Goal: Transaction & Acquisition: Purchase product/service

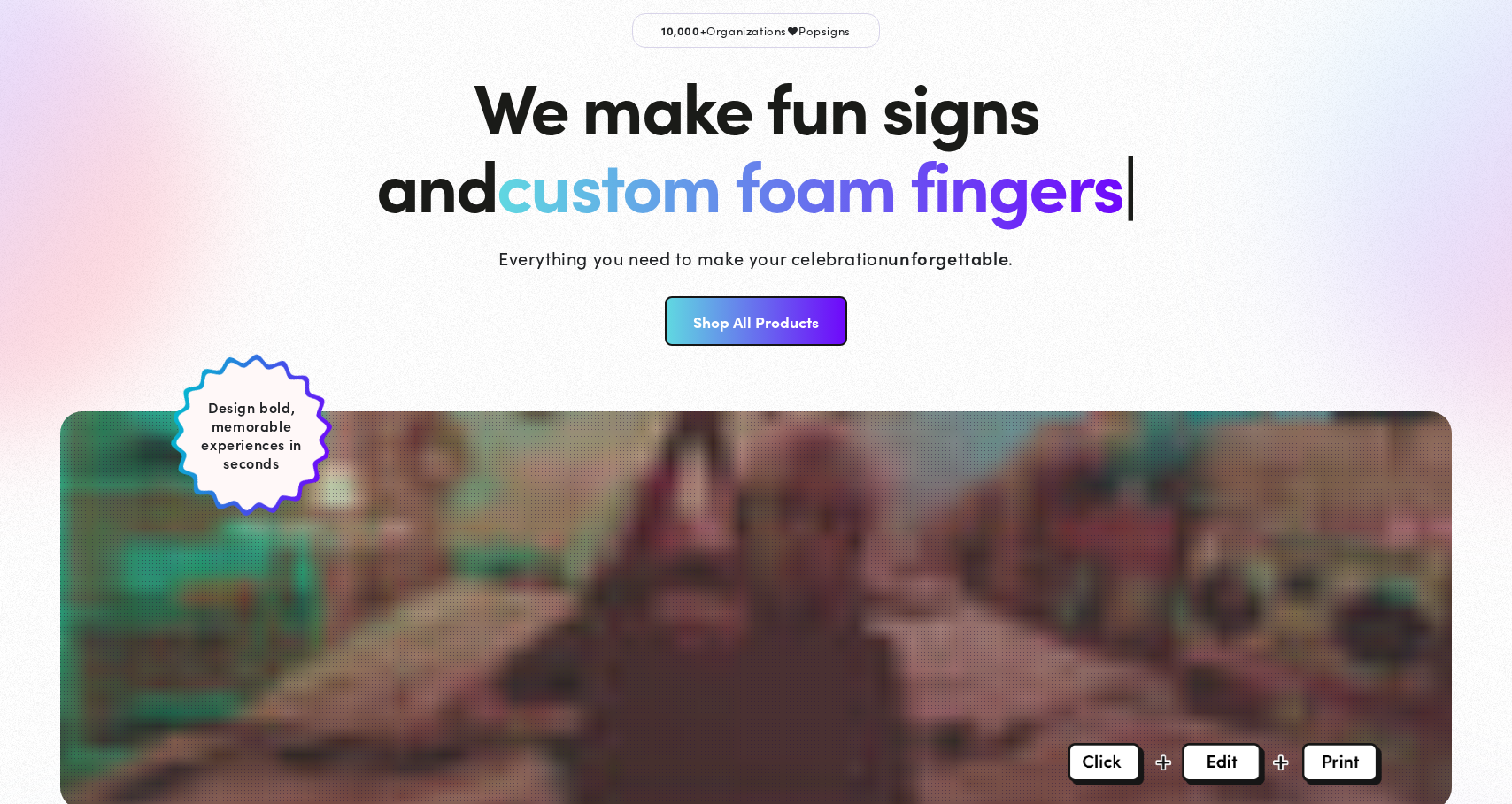
scroll to position [123, 0]
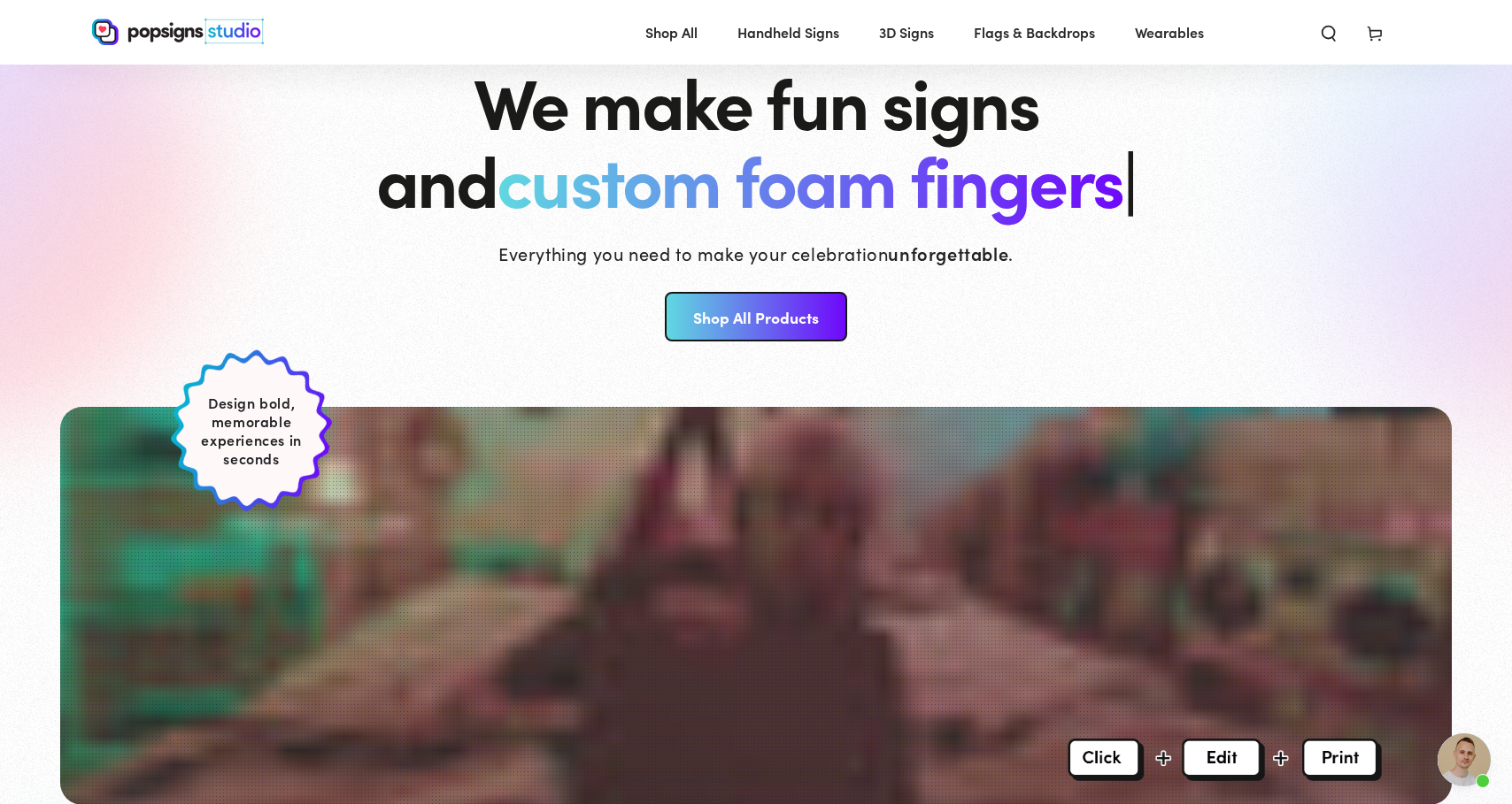
click at [747, 316] on link "Shop All Products" at bounding box center [756, 317] width 181 height 50
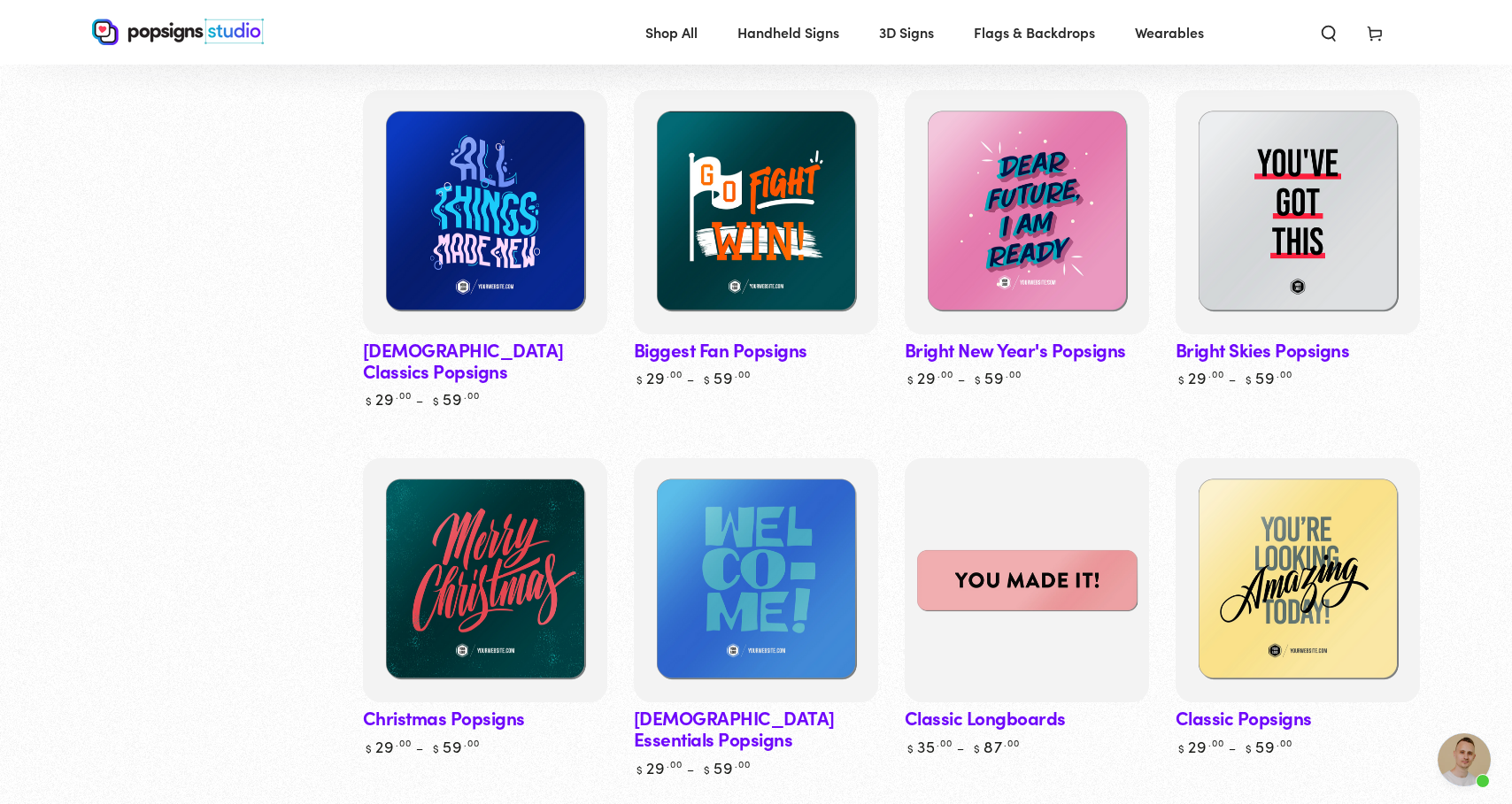
scroll to position [688, 0]
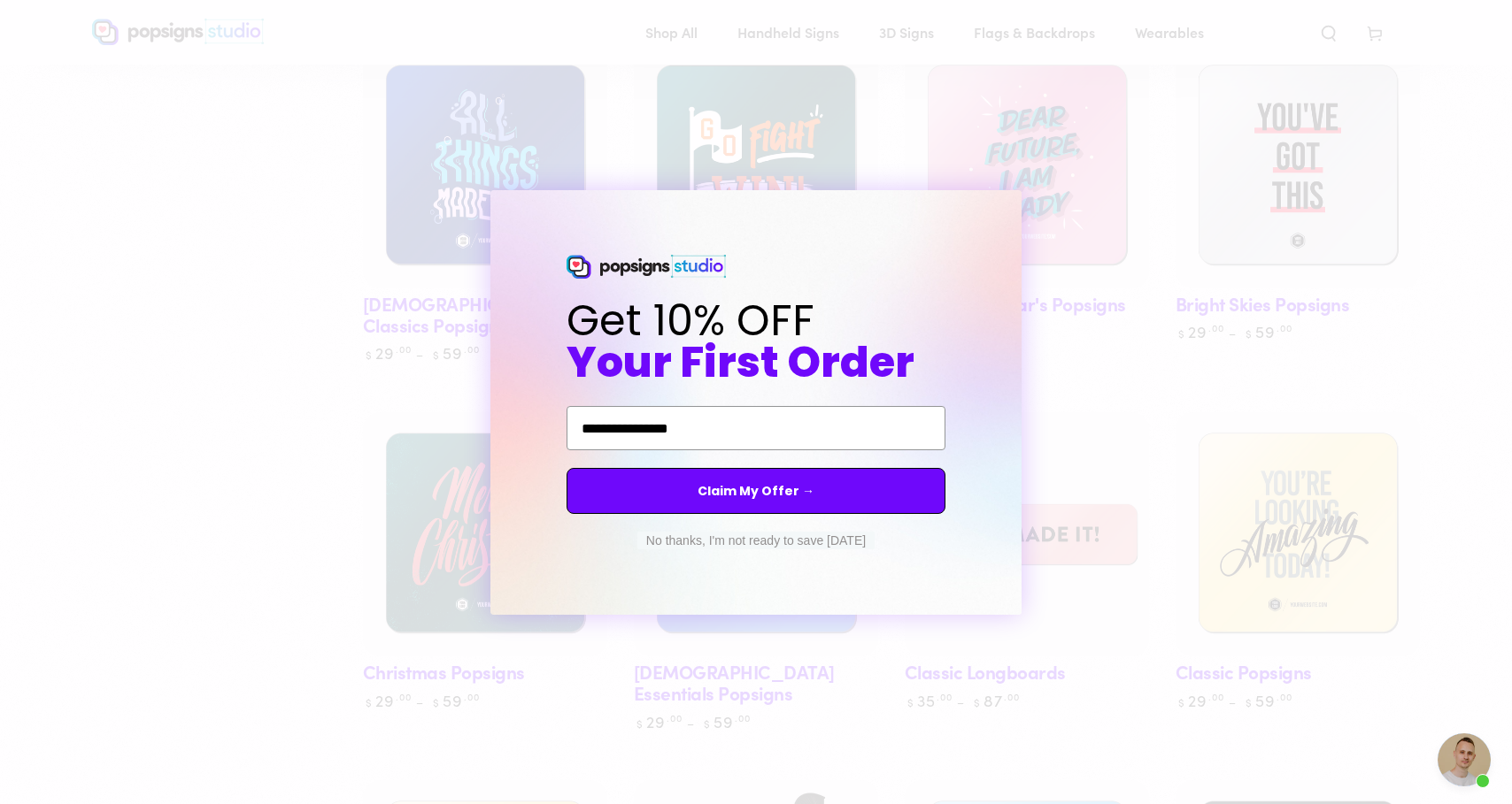
type input "**********"
click at [748, 506] on button "Claim My Offer →" at bounding box center [756, 491] width 379 height 46
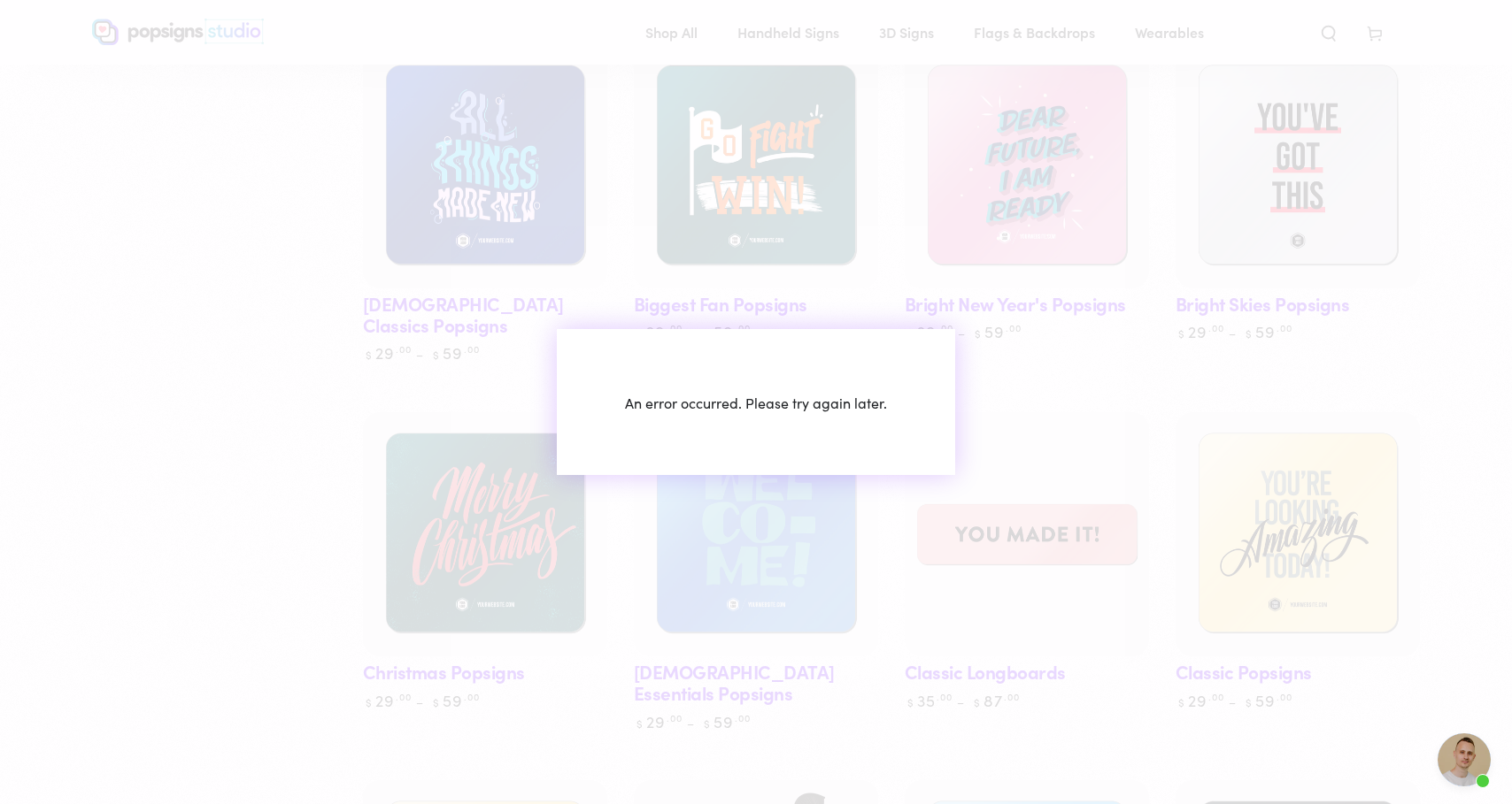
click at [931, 455] on div "An error occurred. Please try again later." at bounding box center [756, 402] width 398 height 146
click at [844, 377] on div "An error occurred. Please try again later." at bounding box center [756, 402] width 398 height 146
click at [923, 406] on div "An error occurred. Please try again later." at bounding box center [756, 402] width 398 height 146
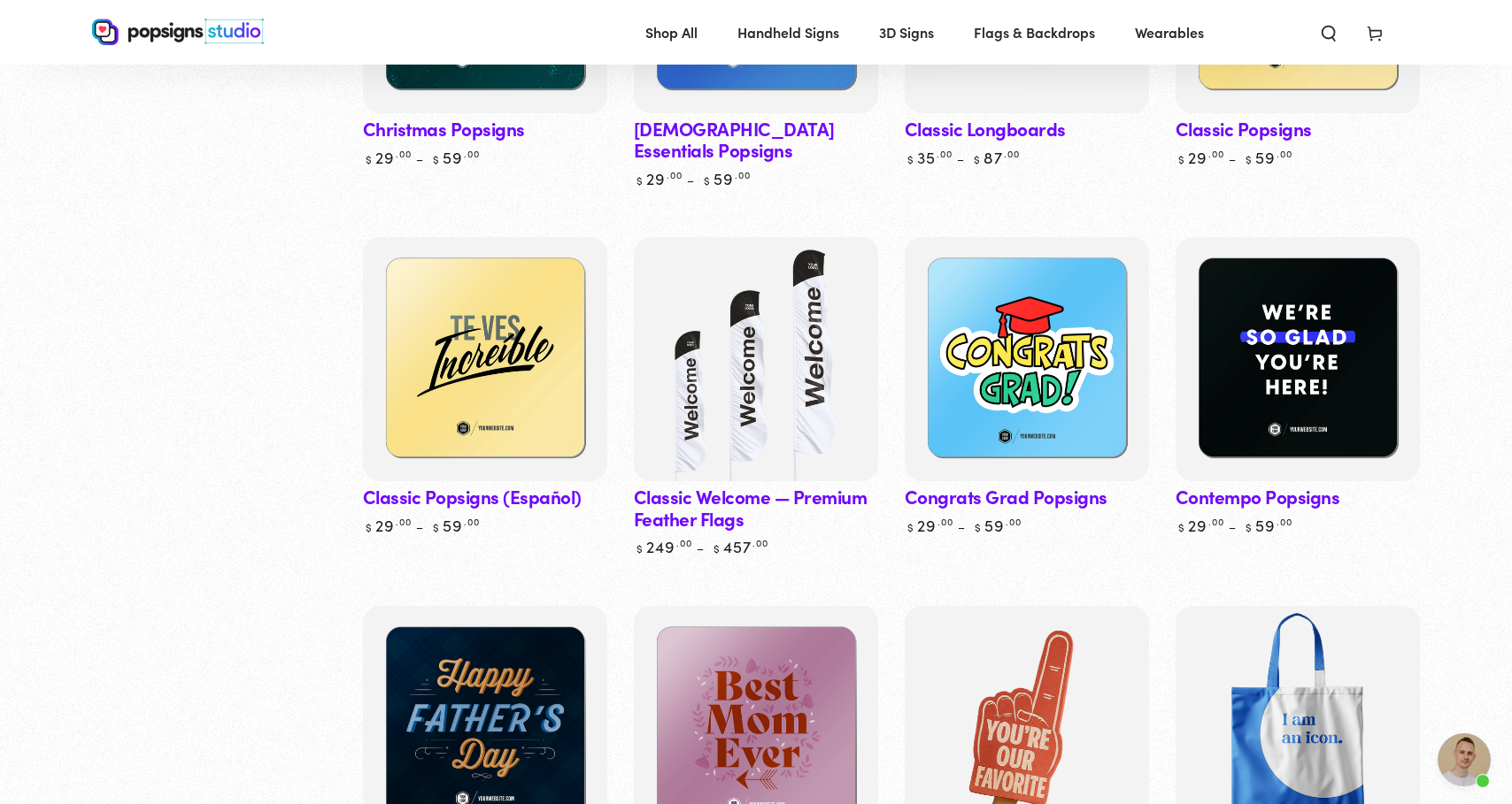
scroll to position [1230, 0]
click at [890, 29] on span "3D Signs" at bounding box center [907, 32] width 55 height 26
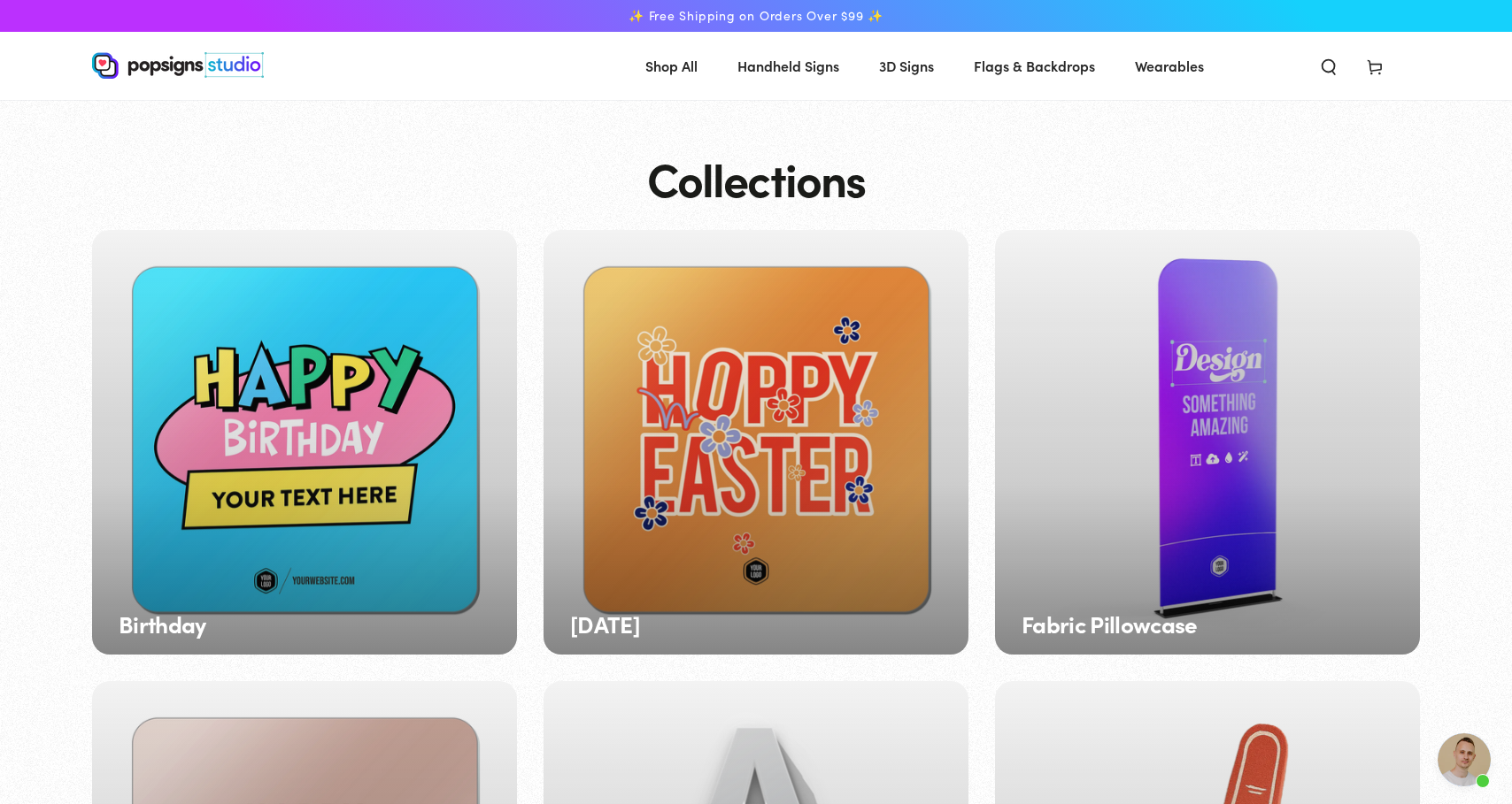
click at [158, 75] on img at bounding box center [178, 66] width 172 height 27
